Goal: Task Accomplishment & Management: Manage account settings

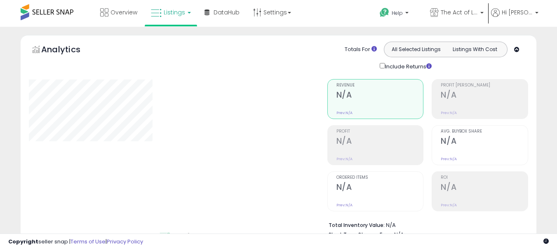
scroll to position [262, 0]
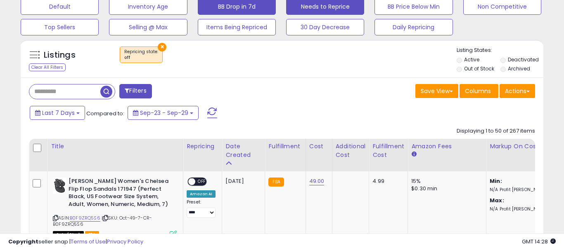
select select "**"
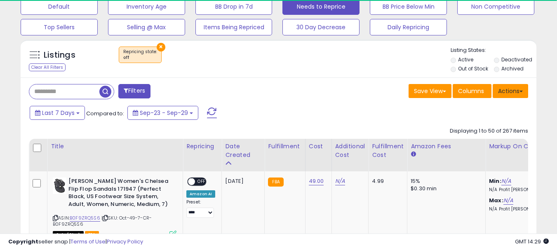
scroll to position [220, 0]
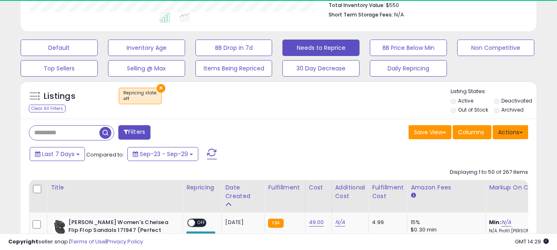
click at [509, 132] on button "Actions" at bounding box center [510, 132] width 35 height 14
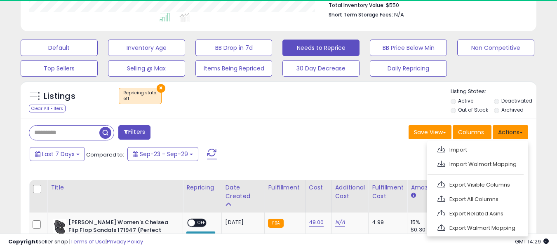
scroll to position [169, 299]
click at [473, 184] on link "Export Visible Columns" at bounding box center [477, 185] width 90 height 13
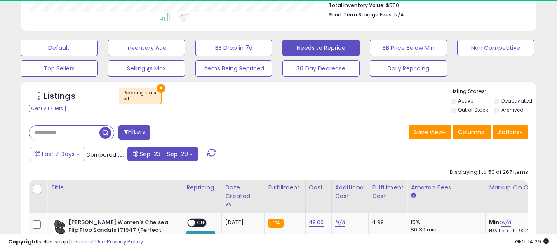
scroll to position [0, 0]
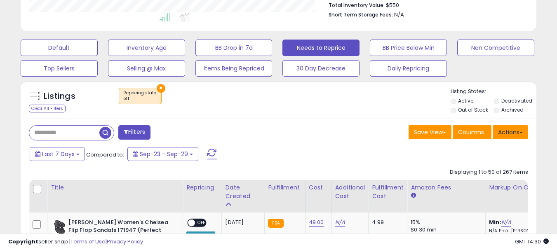
click at [512, 134] on button "Actions" at bounding box center [510, 132] width 35 height 14
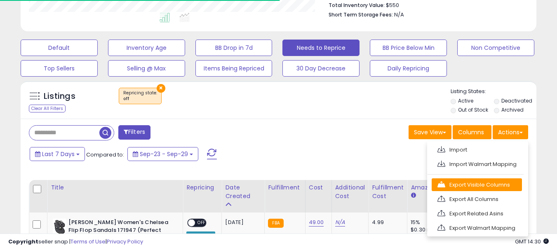
click at [473, 184] on link "Export Visible Columns" at bounding box center [477, 185] width 90 height 13
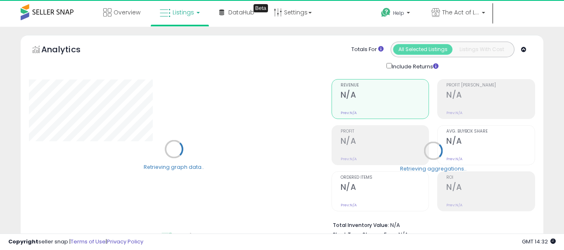
select select "**"
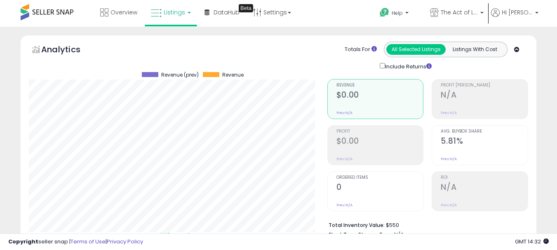
drag, startPoint x: 513, startPoint y: 149, endPoint x: 481, endPoint y: 163, distance: 34.5
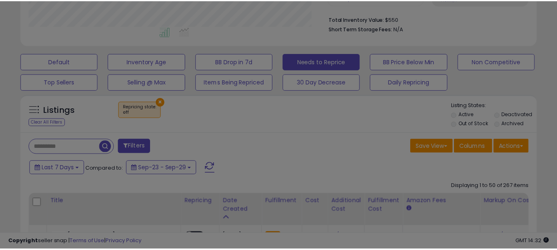
scroll to position [169, 302]
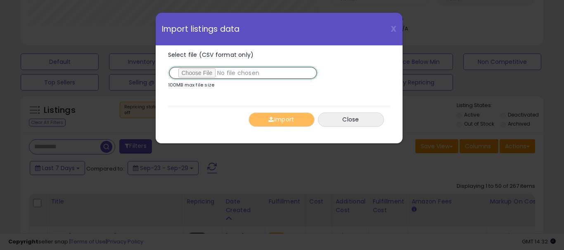
click at [190, 71] on input "Select file (CSV format only)" at bounding box center [243, 73] width 150 height 14
type input "**********"
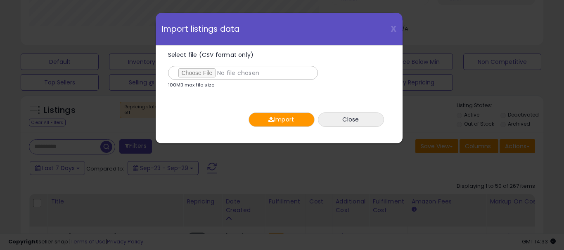
click at [270, 124] on button "Import" at bounding box center [281, 120] width 66 height 14
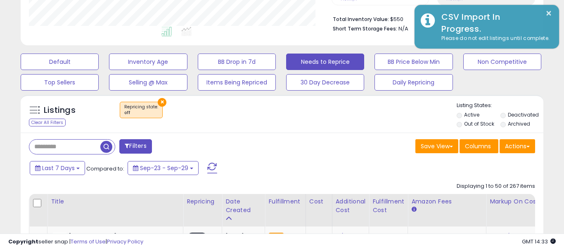
scroll to position [412485, 412356]
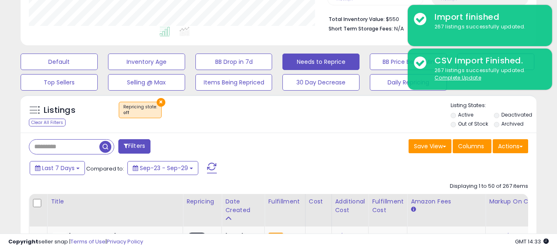
click at [447, 79] on u "Complete Update" at bounding box center [458, 77] width 47 height 7
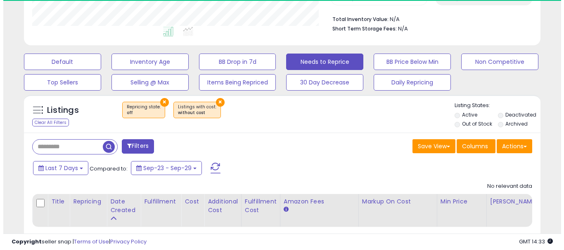
scroll to position [169, 299]
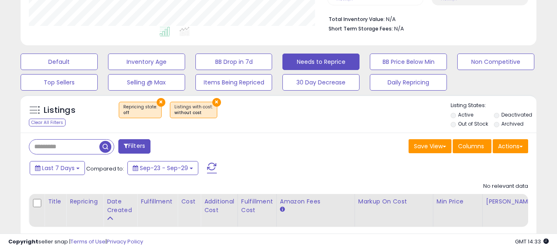
click at [213, 102] on button "×" at bounding box center [217, 102] width 9 height 9
click at [159, 104] on button "×" at bounding box center [161, 102] width 9 height 9
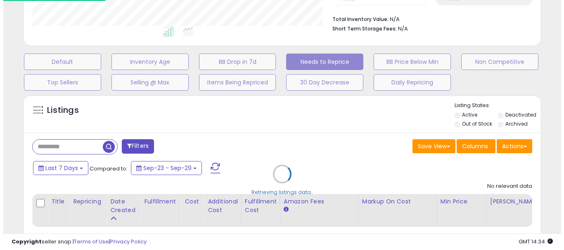
scroll to position [169, 302]
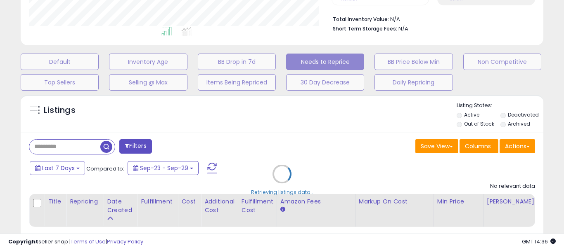
click at [83, 143] on div "Retrieving listings data.." at bounding box center [281, 181] width 535 height 180
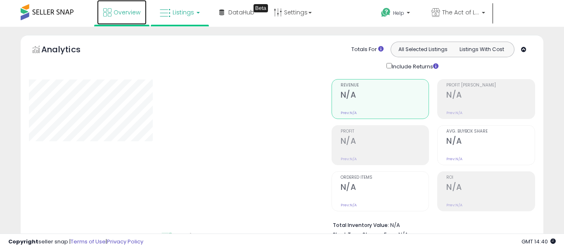
click at [111, 15] on icon at bounding box center [107, 12] width 8 height 8
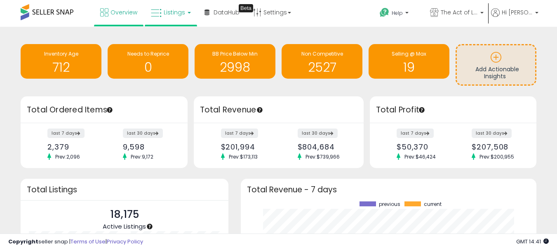
click at [172, 14] on span "Listings" at bounding box center [174, 12] width 21 height 8
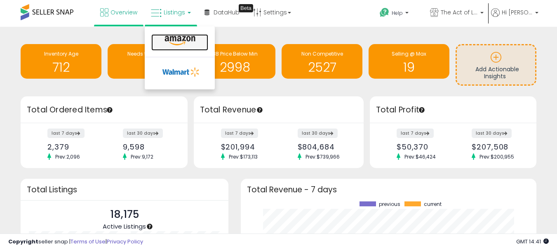
click at [188, 42] on icon at bounding box center [180, 40] width 36 height 11
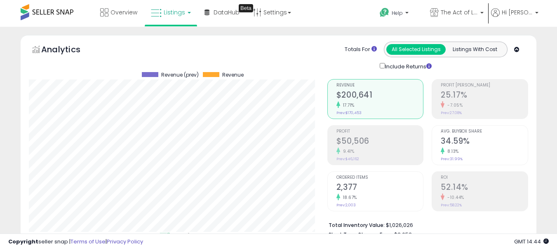
select select "**"
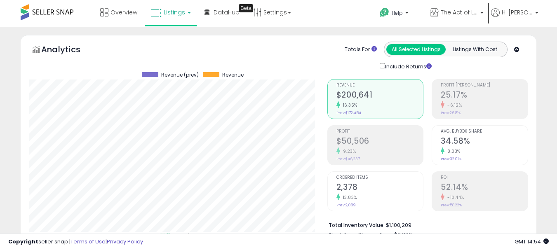
paste input "**********"
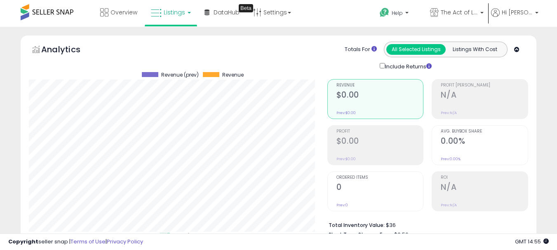
drag, startPoint x: 262, startPoint y: 54, endPoint x: 214, endPoint y: 45, distance: 49.2
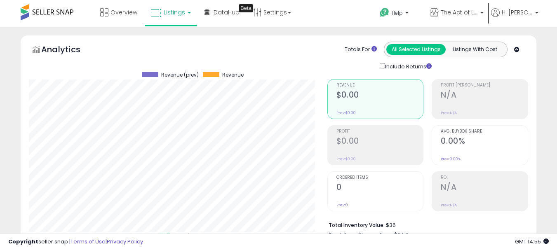
drag, startPoint x: 220, startPoint y: 50, endPoint x: 206, endPoint y: 48, distance: 14.7
drag, startPoint x: 251, startPoint y: 111, endPoint x: 217, endPoint y: 106, distance: 35.1
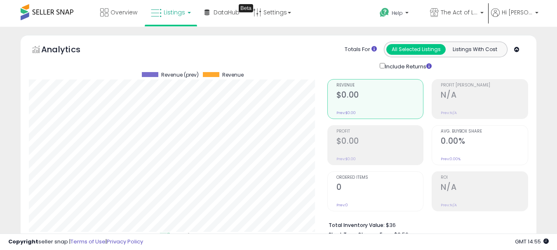
drag, startPoint x: 265, startPoint y: 52, endPoint x: 244, endPoint y: 49, distance: 20.9
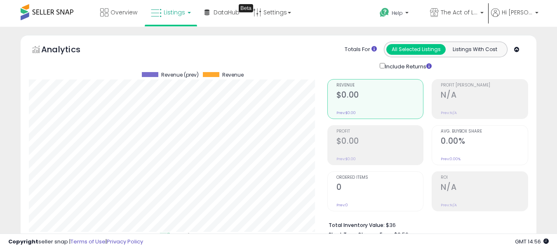
drag, startPoint x: 305, startPoint y: 112, endPoint x: 274, endPoint y: 111, distance: 31.4
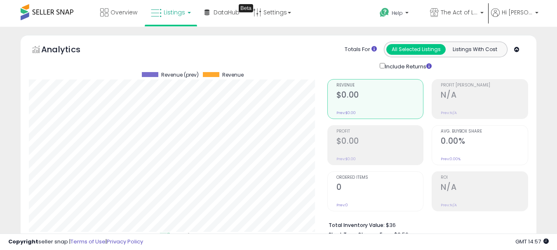
paste input "text"
type input "**********"
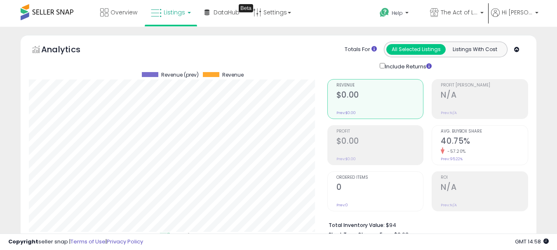
drag, startPoint x: 290, startPoint y: 67, endPoint x: 229, endPoint y: 67, distance: 60.7
type input "**"
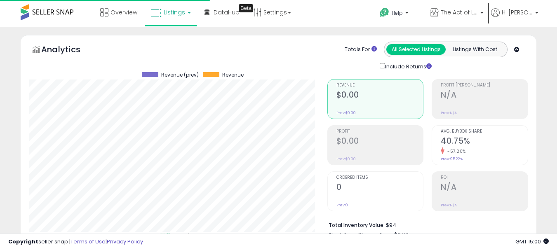
paste input "text"
type input "**********"
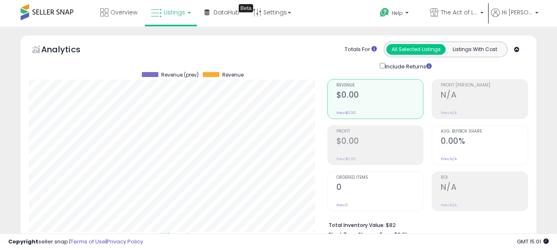
drag, startPoint x: 276, startPoint y: 106, endPoint x: 193, endPoint y: 95, distance: 84.1
type input "*"
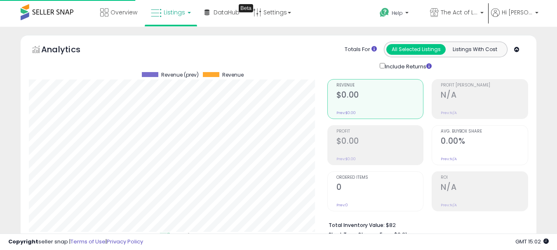
paste input "text"
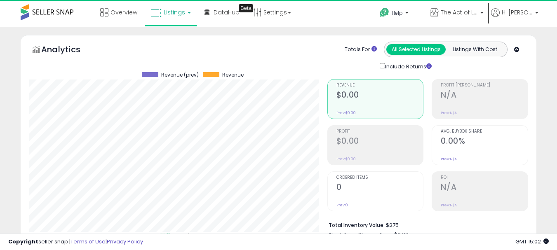
paste input "text"
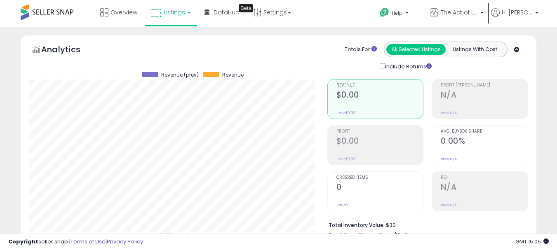
drag, startPoint x: 257, startPoint y: 91, endPoint x: 217, endPoint y: 85, distance: 40.9
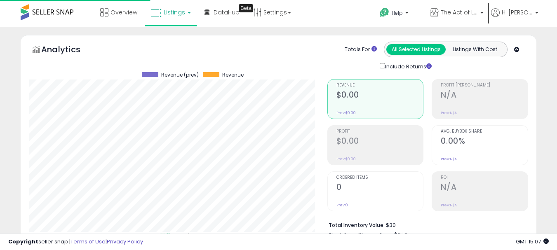
paste input "text"
type input "**********"
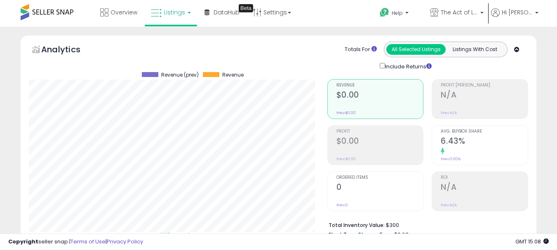
drag, startPoint x: 310, startPoint y: 114, endPoint x: 301, endPoint y: 114, distance: 9.5
type input "***"
drag, startPoint x: 329, startPoint y: 132, endPoint x: 323, endPoint y: 132, distance: 5.8
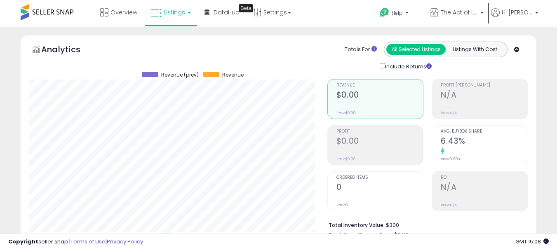
drag, startPoint x: 298, startPoint y: 116, endPoint x: 251, endPoint y: 114, distance: 47.1
type input "*"
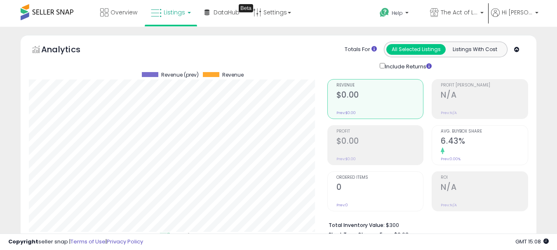
type input "*"
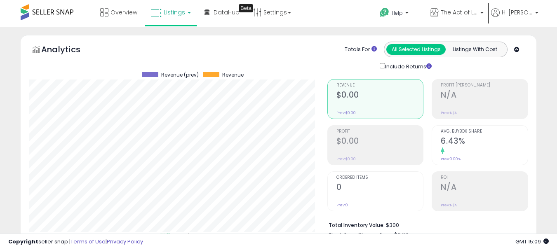
drag, startPoint x: 307, startPoint y: 115, endPoint x: 234, endPoint y: 112, distance: 73.9
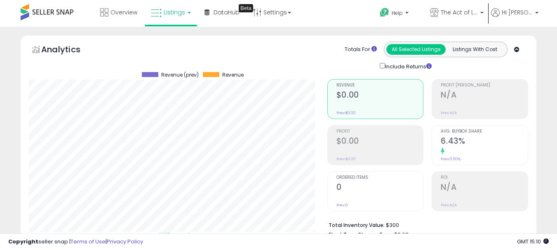
paste input "text"
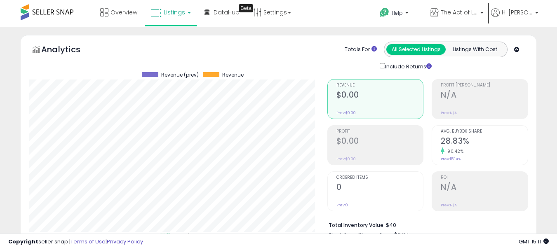
drag, startPoint x: 283, startPoint y: 109, endPoint x: 235, endPoint y: 106, distance: 47.9
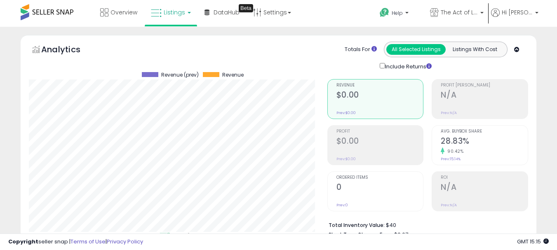
paste input "text"
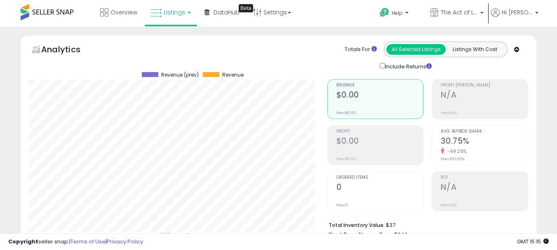
drag, startPoint x: 348, startPoint y: 106, endPoint x: 274, endPoint y: 104, distance: 74.7
drag, startPoint x: 276, startPoint y: 105, endPoint x: 248, endPoint y: 101, distance: 28.4
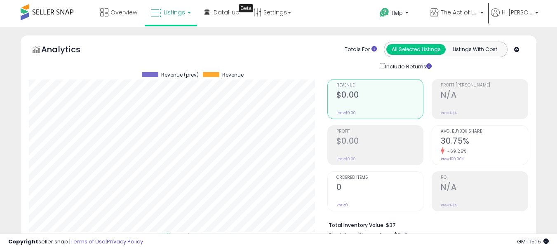
drag, startPoint x: 359, startPoint y: 108, endPoint x: 324, endPoint y: 107, distance: 34.3
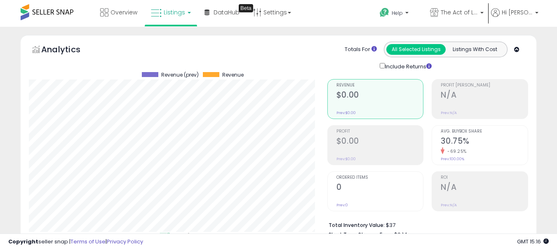
paste input "text"
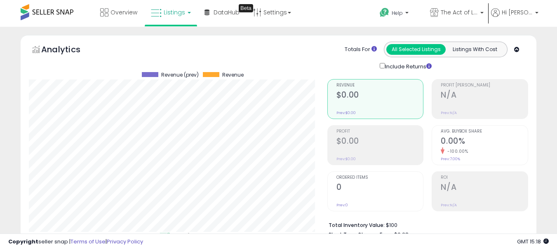
paste input "text"
type input "**********"
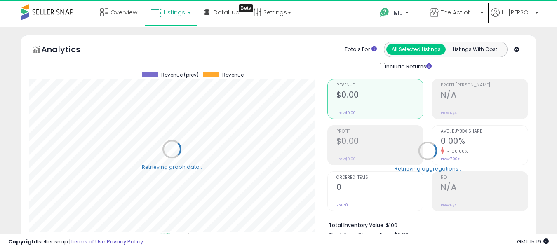
drag, startPoint x: 321, startPoint y: 104, endPoint x: 298, endPoint y: 104, distance: 22.3
type input "**"
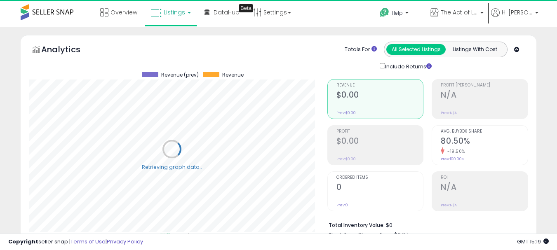
drag, startPoint x: 250, startPoint y: 105, endPoint x: 188, endPoint y: 105, distance: 61.5
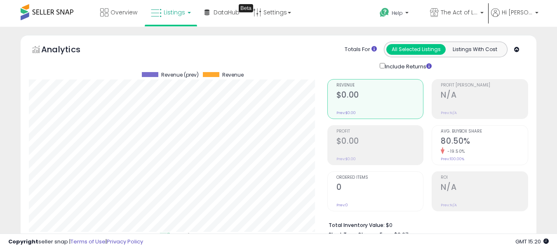
paste input "text"
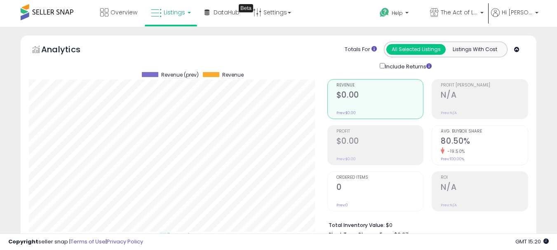
type input "**********"
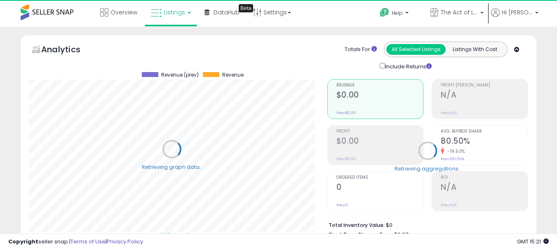
drag, startPoint x: 287, startPoint y: 100, endPoint x: 239, endPoint y: 103, distance: 48.8
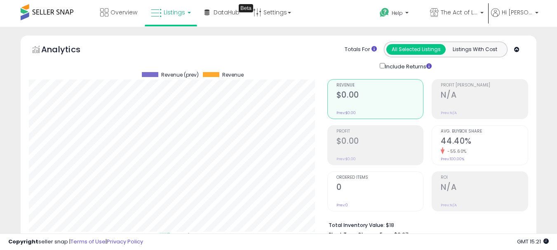
drag, startPoint x: 295, startPoint y: 104, endPoint x: 288, endPoint y: 105, distance: 6.2
type input "**"
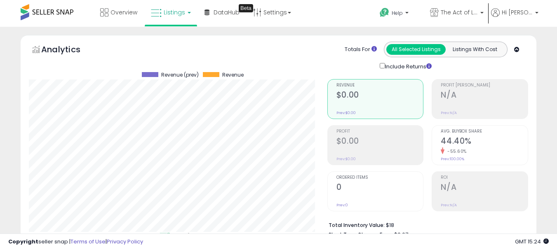
paste input "text"
type input "**********"
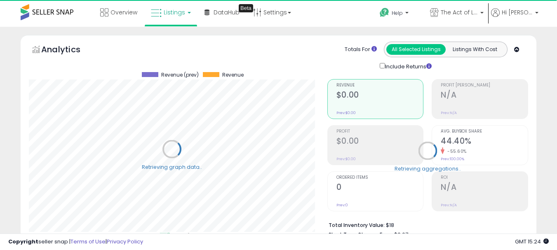
drag, startPoint x: 310, startPoint y: 101, endPoint x: 172, endPoint y: 98, distance: 138.7
drag, startPoint x: 335, startPoint y: 106, endPoint x: 296, endPoint y: 92, distance: 41.6
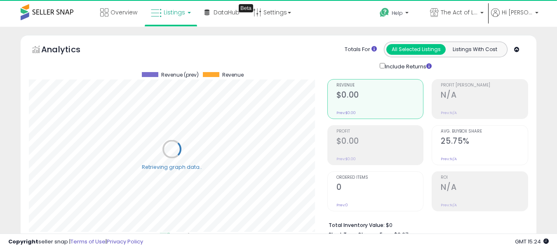
type input "**"
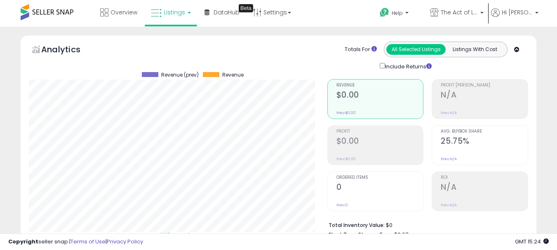
drag, startPoint x: 205, startPoint y: 100, endPoint x: 206, endPoint y: 92, distance: 8.4
type input "*"
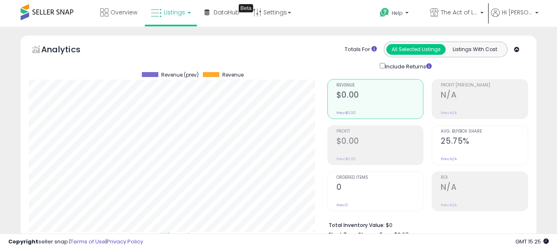
paste input "text"
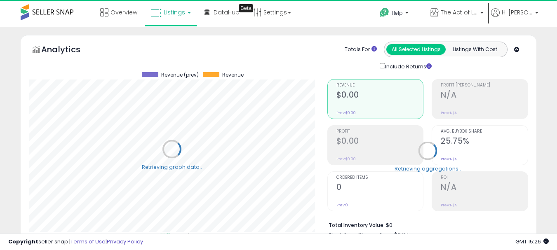
drag, startPoint x: 359, startPoint y: 116, endPoint x: 215, endPoint y: 120, distance: 144.9
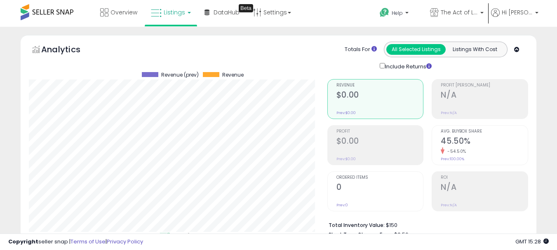
paste input "text"
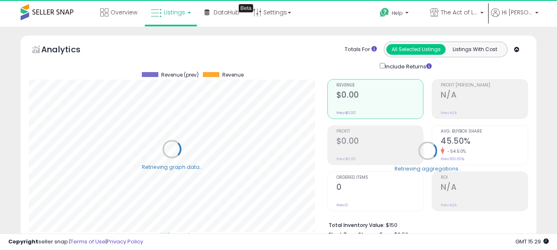
drag, startPoint x: 254, startPoint y: 132, endPoint x: 234, endPoint y: 131, distance: 20.7
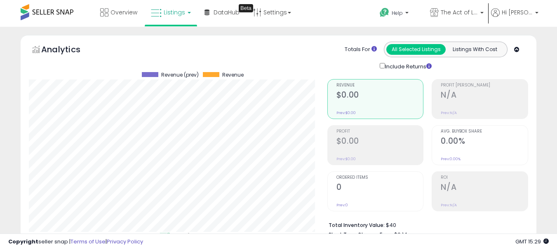
drag, startPoint x: 238, startPoint y: 119, endPoint x: 192, endPoint y: 109, distance: 46.8
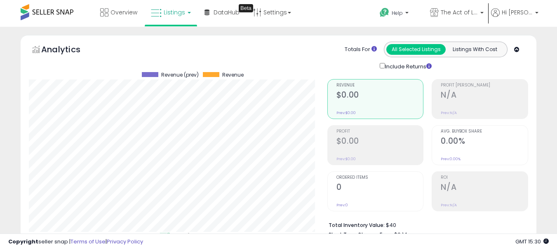
paste input "text"
drag, startPoint x: 373, startPoint y: 106, endPoint x: 364, endPoint y: 109, distance: 9.0
drag, startPoint x: 314, startPoint y: 88, endPoint x: 307, endPoint y: 89, distance: 7.1
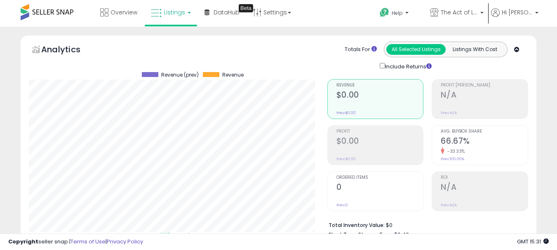
drag, startPoint x: 269, startPoint y: 87, endPoint x: 247, endPoint y: 83, distance: 22.7
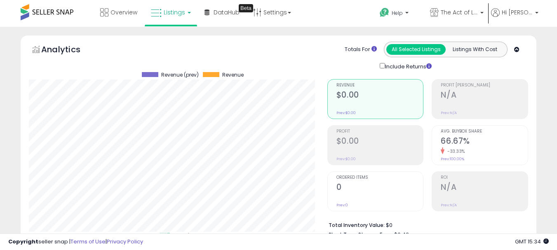
drag, startPoint x: 128, startPoint y: 208, endPoint x: 5, endPoint y: 201, distance: 123.6
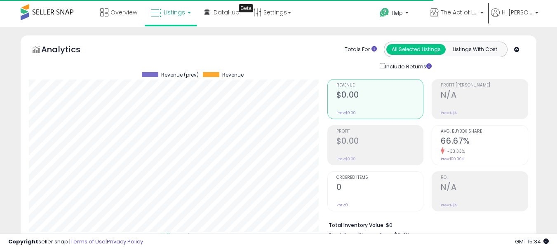
drag, startPoint x: 337, startPoint y: 208, endPoint x: 344, endPoint y: 216, distance: 11.1
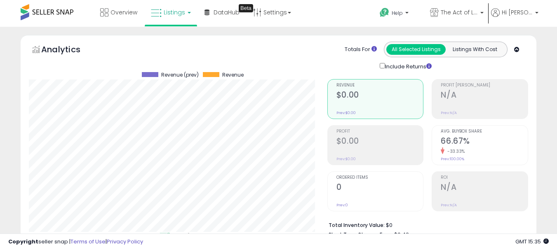
click at [399, 248] on div "Copyright seller snap | Terms of Use | Privacy Policy GMT 15:35 Authorization r…" at bounding box center [278, 242] width 557 height 17
paste input "text"
type input "**********"
